Goal: Book appointment/travel/reservation

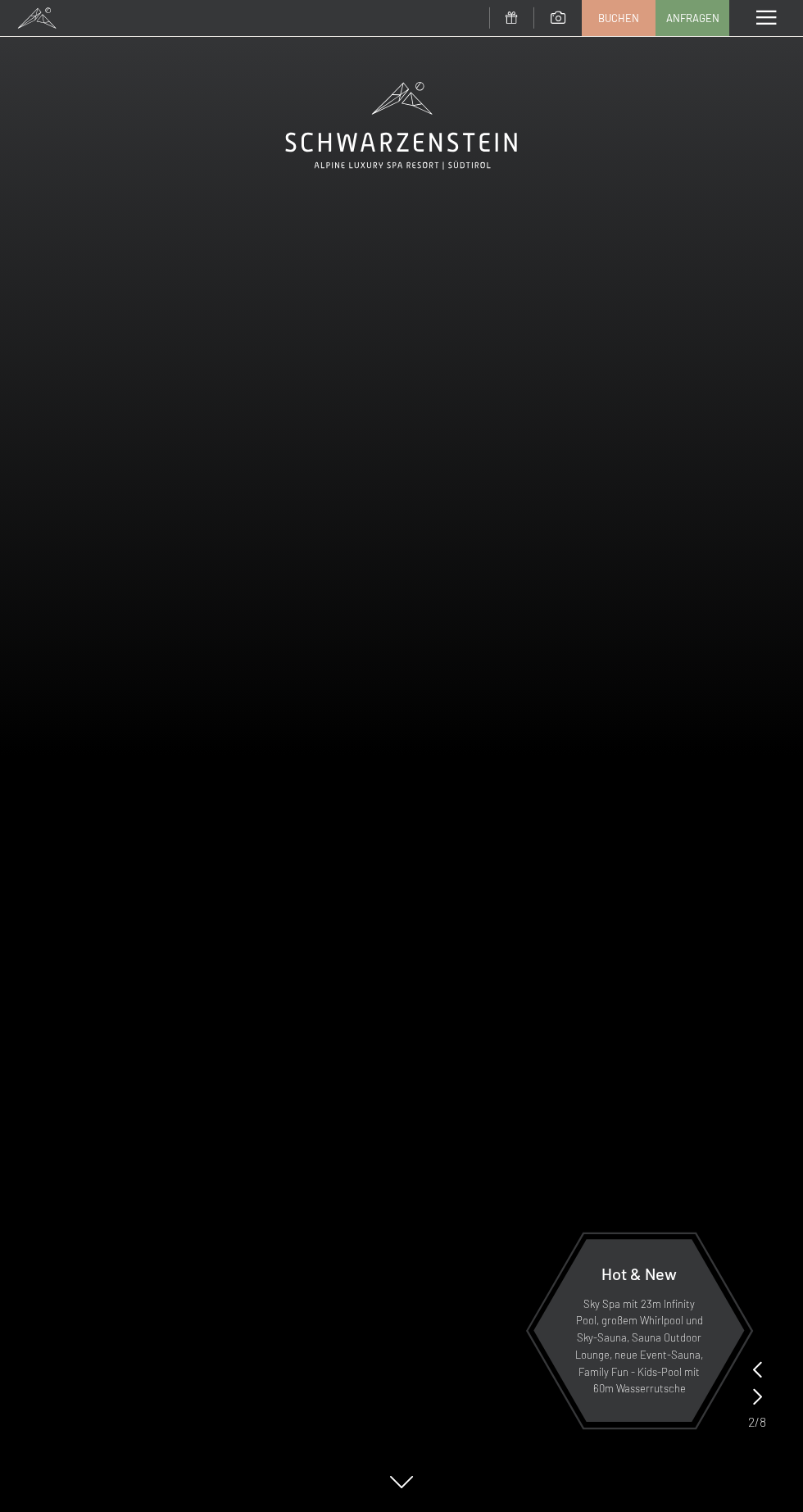
click at [756, 48] on video at bounding box center [401, 756] width 803 height 1513
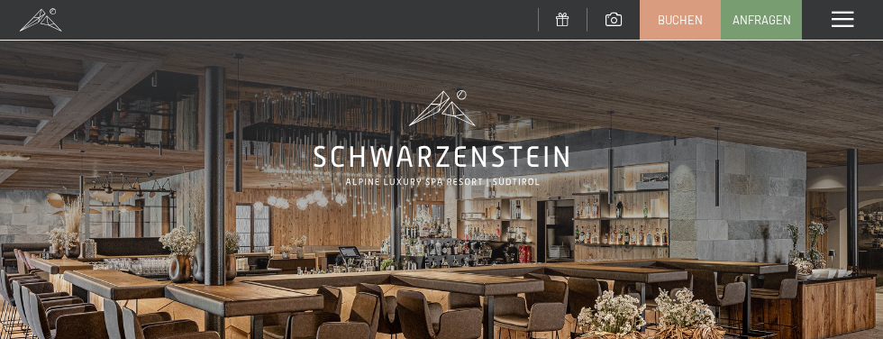
click at [849, 21] on span at bounding box center [843, 20] width 22 height 16
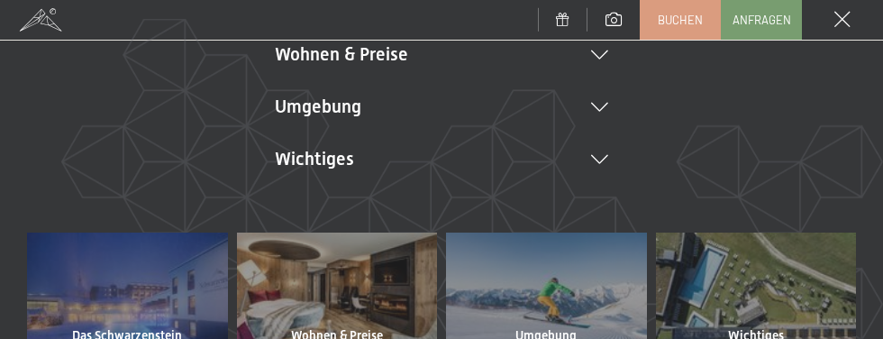
scroll to position [446, 0]
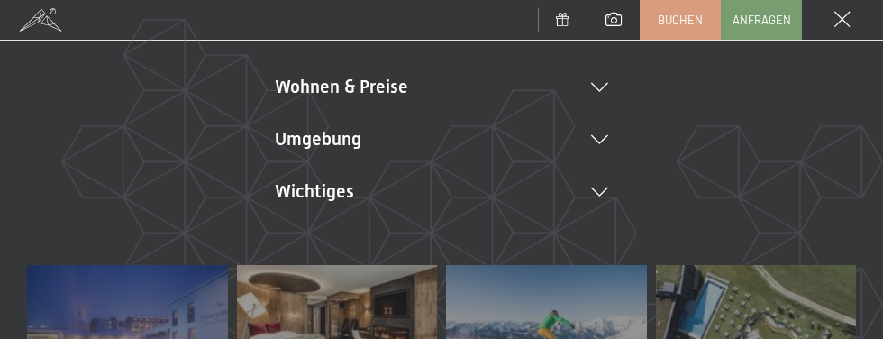
click at [606, 181] on li "Wichtiges Lage & Anreise Online bezahlen Webcam & Wetter Downloads" at bounding box center [441, 190] width 333 height 25
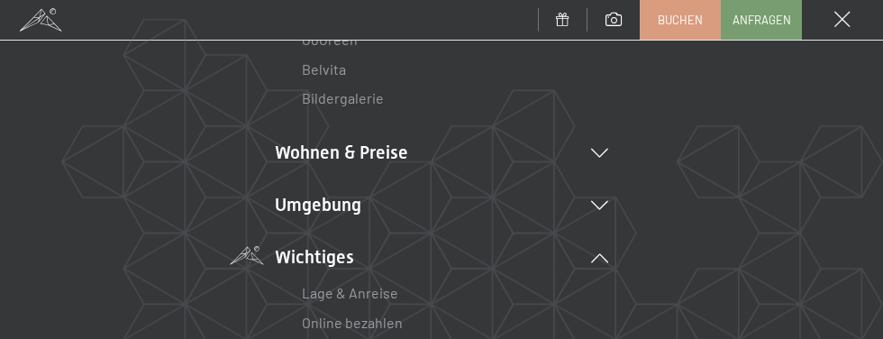
scroll to position [374, 0]
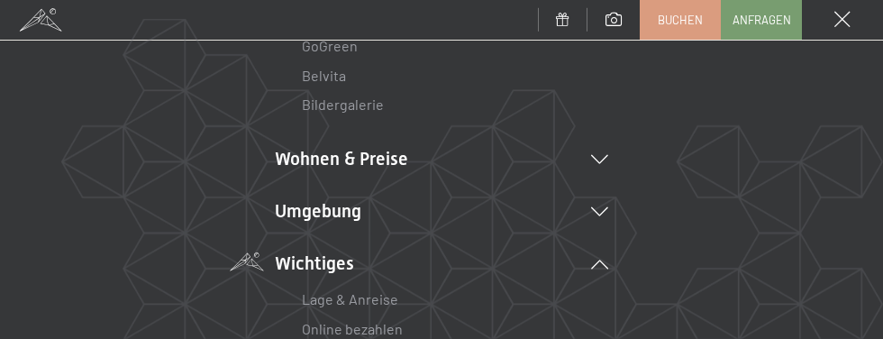
click at [600, 160] on icon at bounding box center [599, 159] width 17 height 9
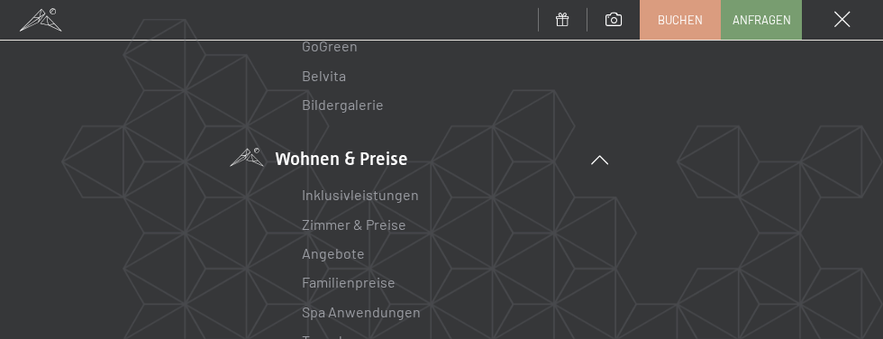
click at [330, 253] on link "Angebote" at bounding box center [333, 252] width 63 height 17
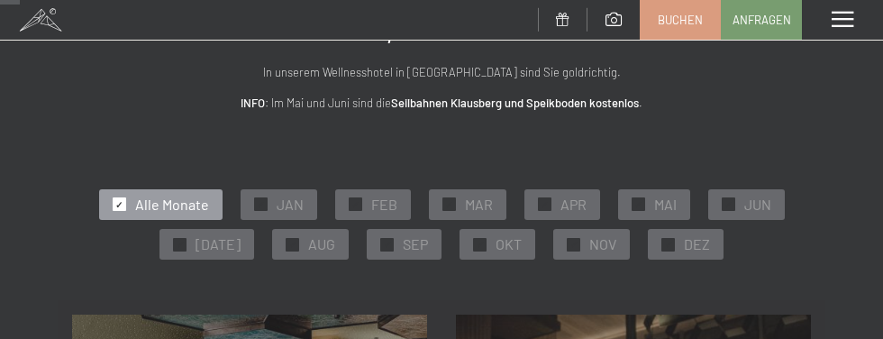
scroll to position [92, 0]
click at [578, 244] on span "✓" at bounding box center [574, 244] width 7 height 13
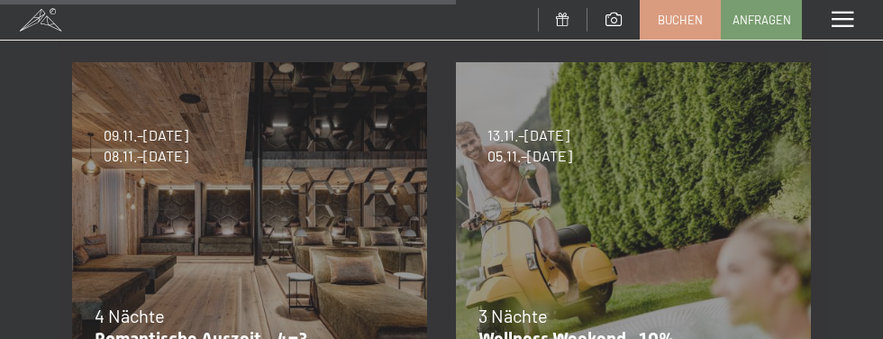
scroll to position [1114, 0]
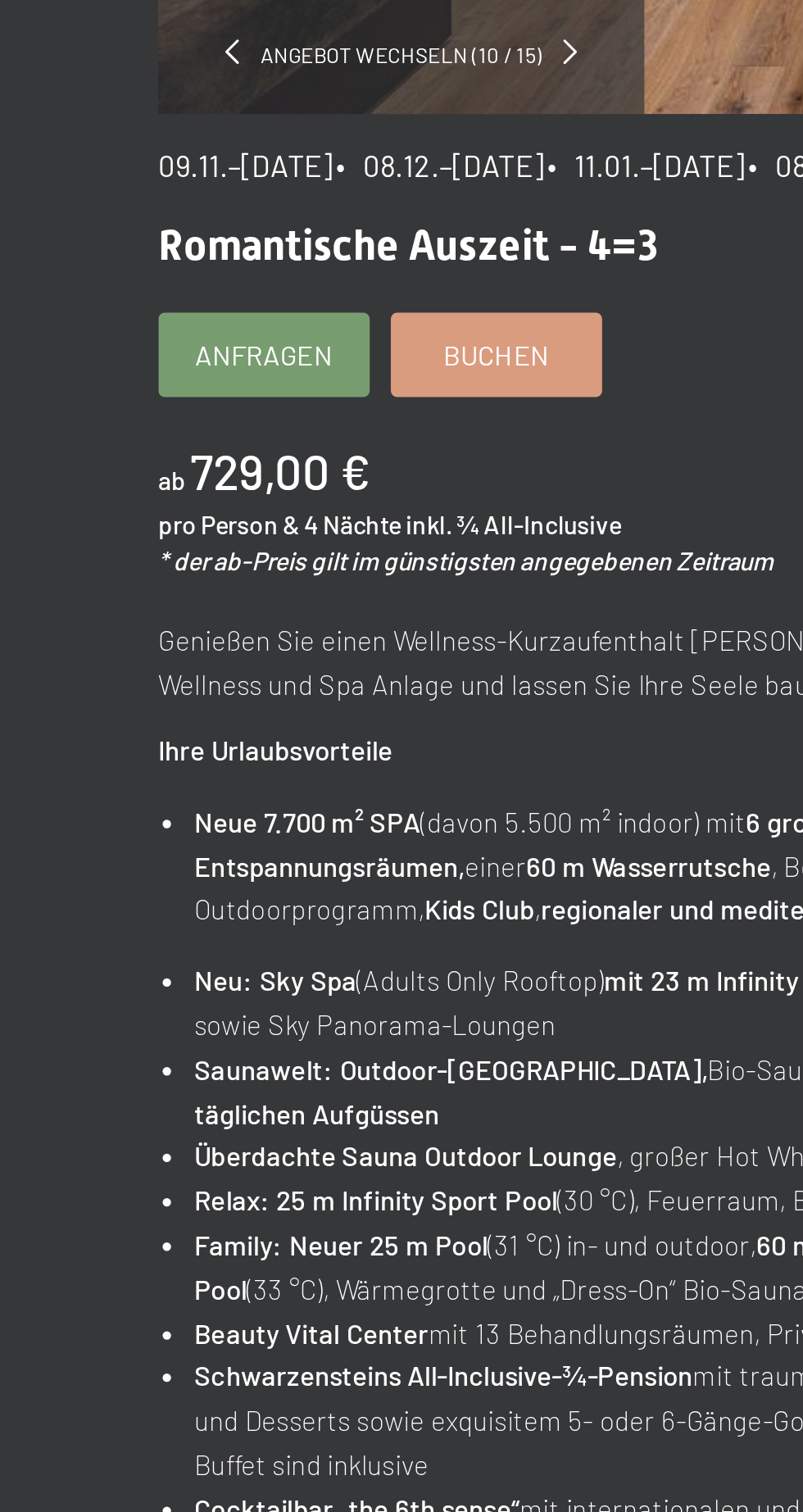
scroll to position [1, 0]
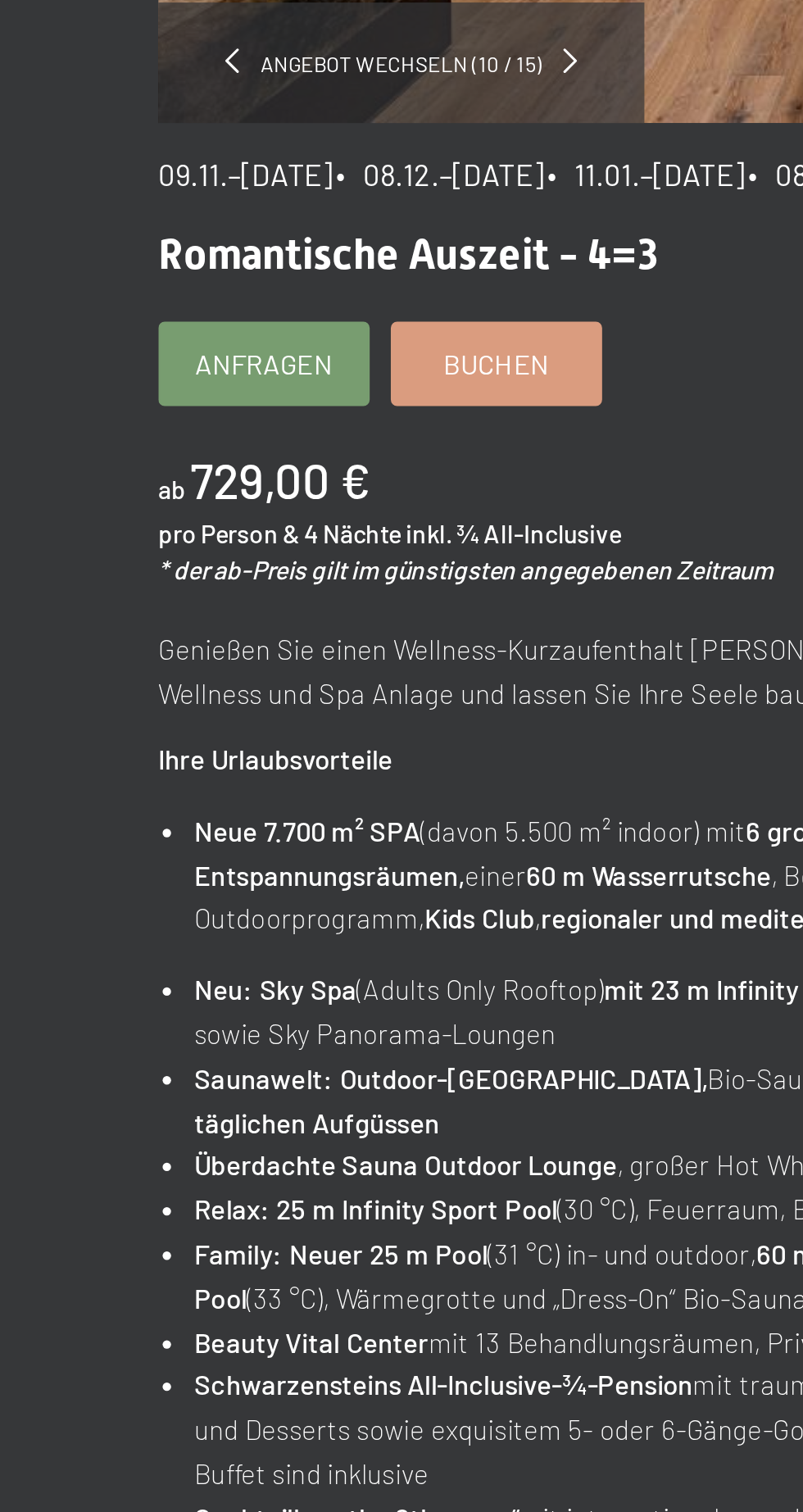
click at [87, 307] on span "09.11.–[DATE]" at bounding box center [99, 503] width 67 height 14
